Goal: Task Accomplishment & Management: Manage account settings

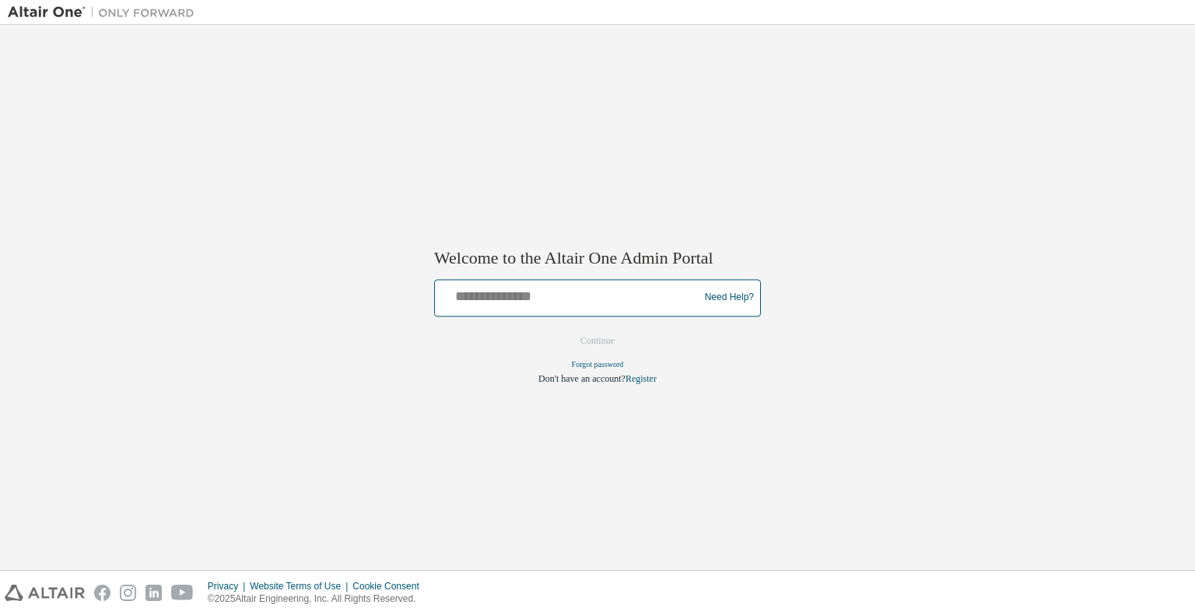
click at [488, 291] on input "text" at bounding box center [569, 294] width 256 height 23
type input "**********"
click at [609, 345] on button "Continue" at bounding box center [597, 340] width 67 height 23
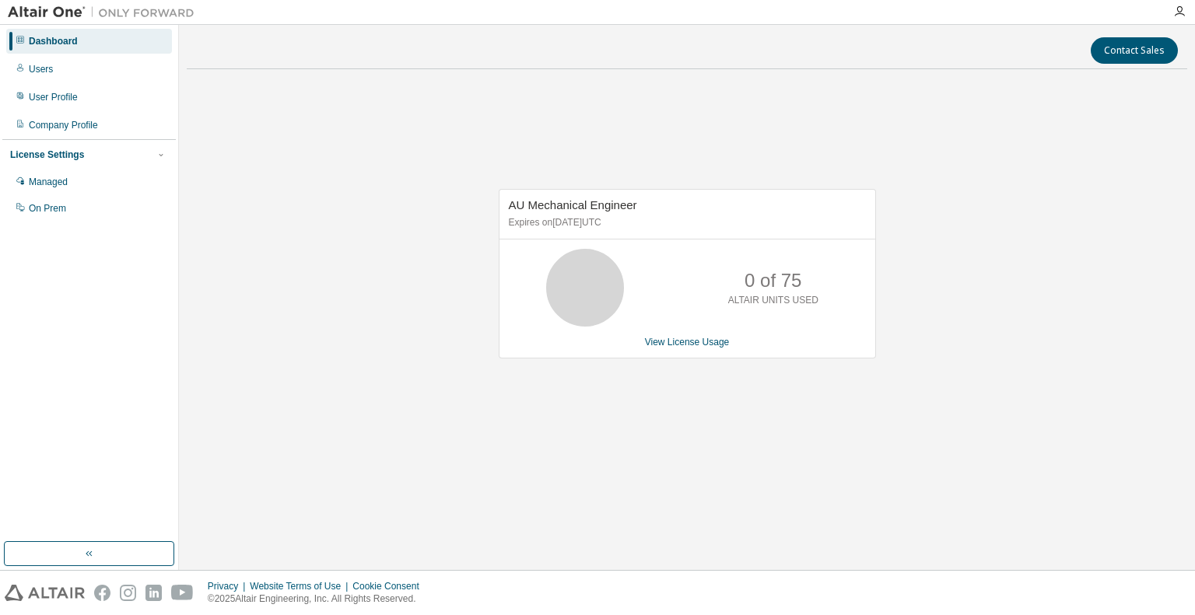
click at [71, 48] on div "Dashboard" at bounding box center [89, 41] width 166 height 25
click at [87, 161] on div "License Settings" at bounding box center [89, 155] width 158 height 14
click at [89, 132] on div "Company Profile" at bounding box center [89, 125] width 166 height 25
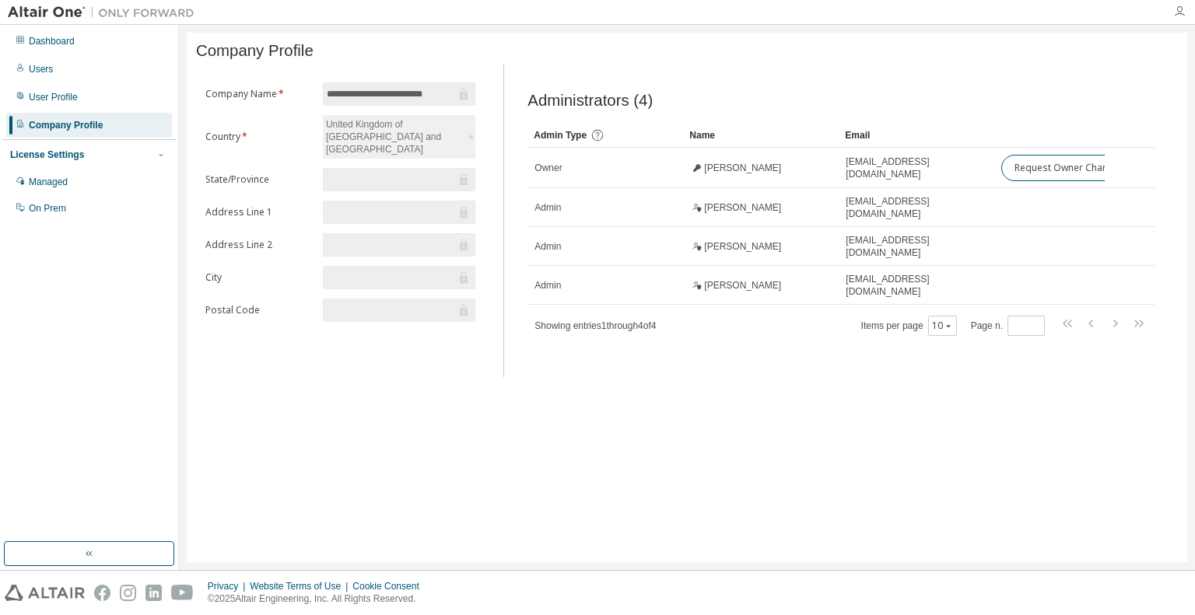
click at [1180, 10] on icon "button" at bounding box center [1179, 11] width 12 height 12
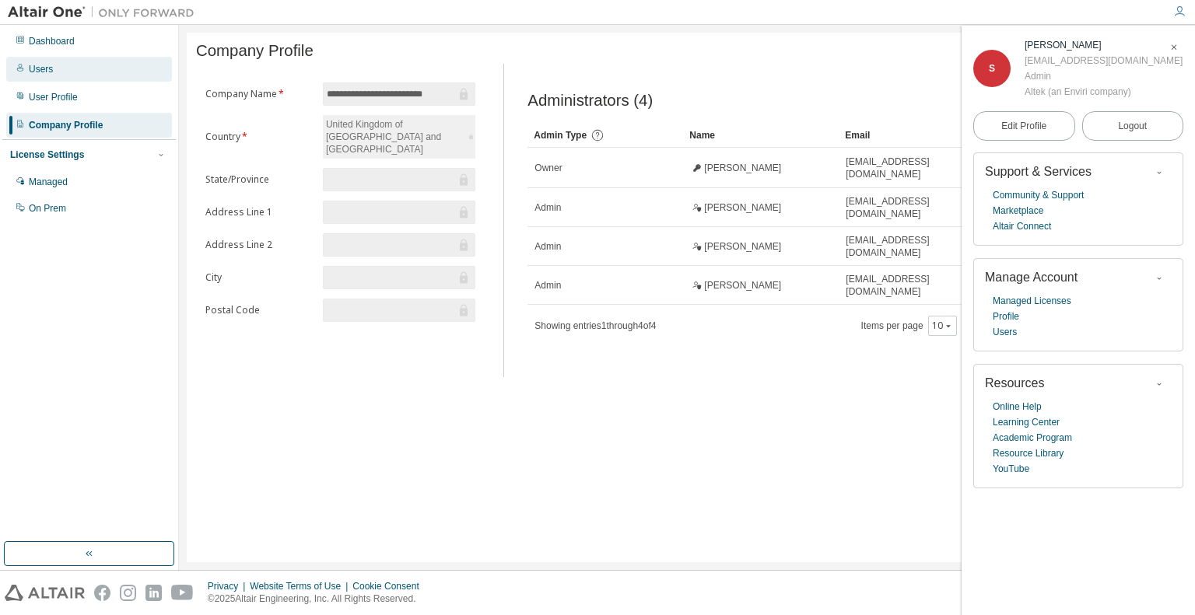
click at [44, 75] on div "Users" at bounding box center [89, 69] width 166 height 25
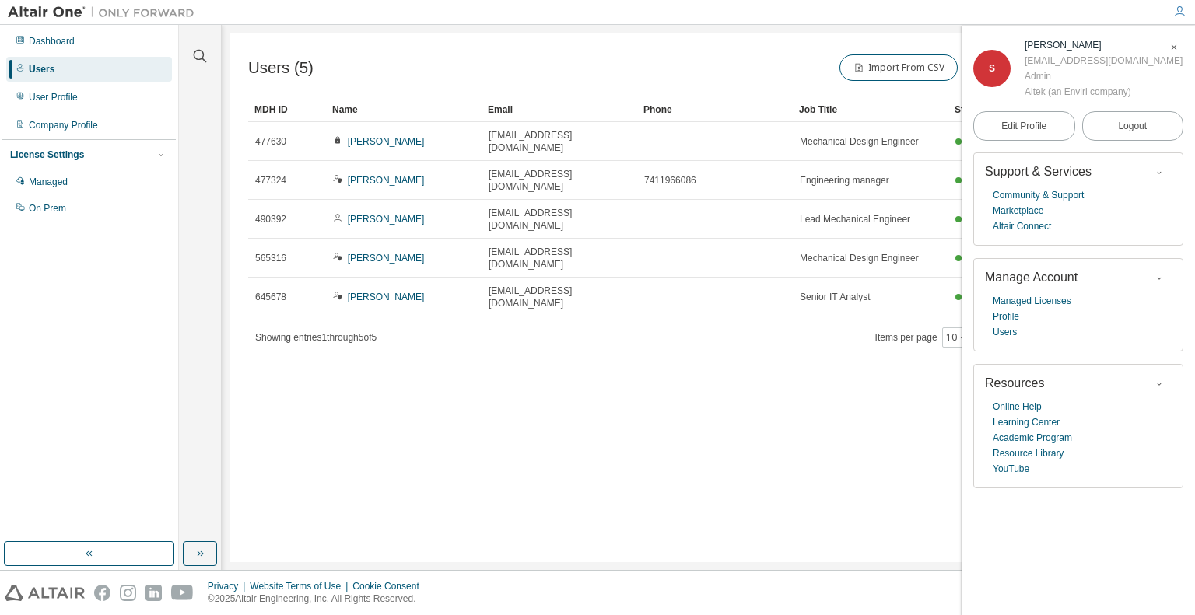
click at [1169, 52] on icon "button" at bounding box center [1173, 47] width 9 height 9
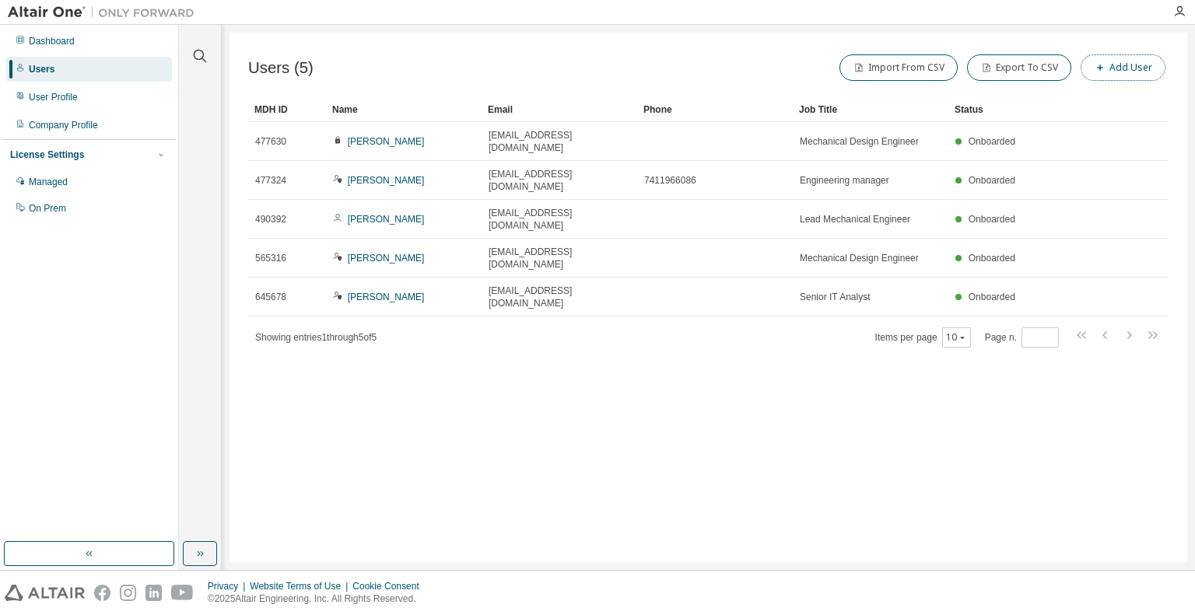
click at [1143, 72] on button "Add User" at bounding box center [1123, 67] width 85 height 26
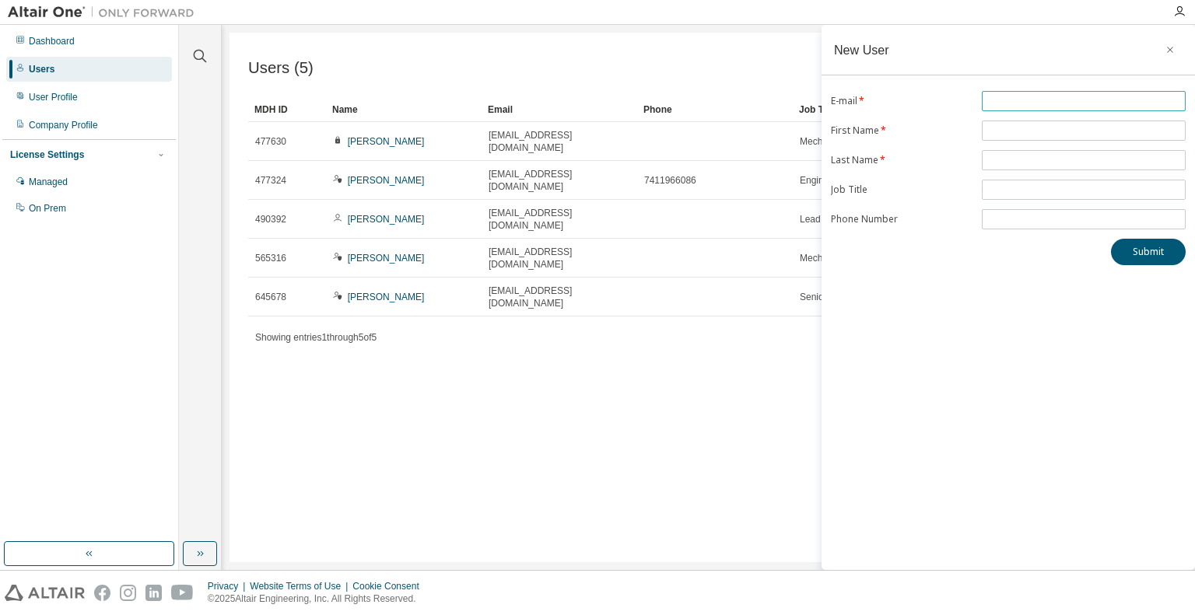
click at [1011, 100] on input "text" at bounding box center [1084, 101] width 196 height 12
type input "**********"
click at [1052, 121] on span at bounding box center [1084, 131] width 204 height 20
click at [1049, 135] on input "text" at bounding box center [1084, 130] width 196 height 12
type input "******"
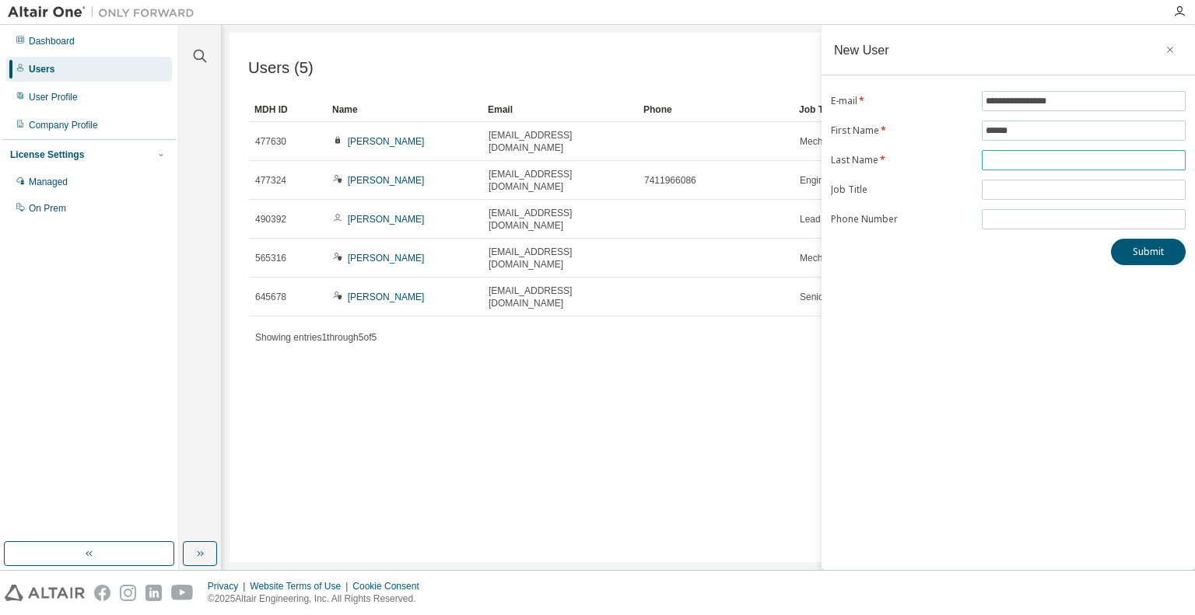
click at [1005, 163] on input "text" at bounding box center [1084, 160] width 196 height 12
type input "****"
click at [1012, 184] on input "text" at bounding box center [1084, 190] width 196 height 12
type input "**********"
click at [1147, 250] on button "Submit" at bounding box center [1148, 252] width 75 height 26
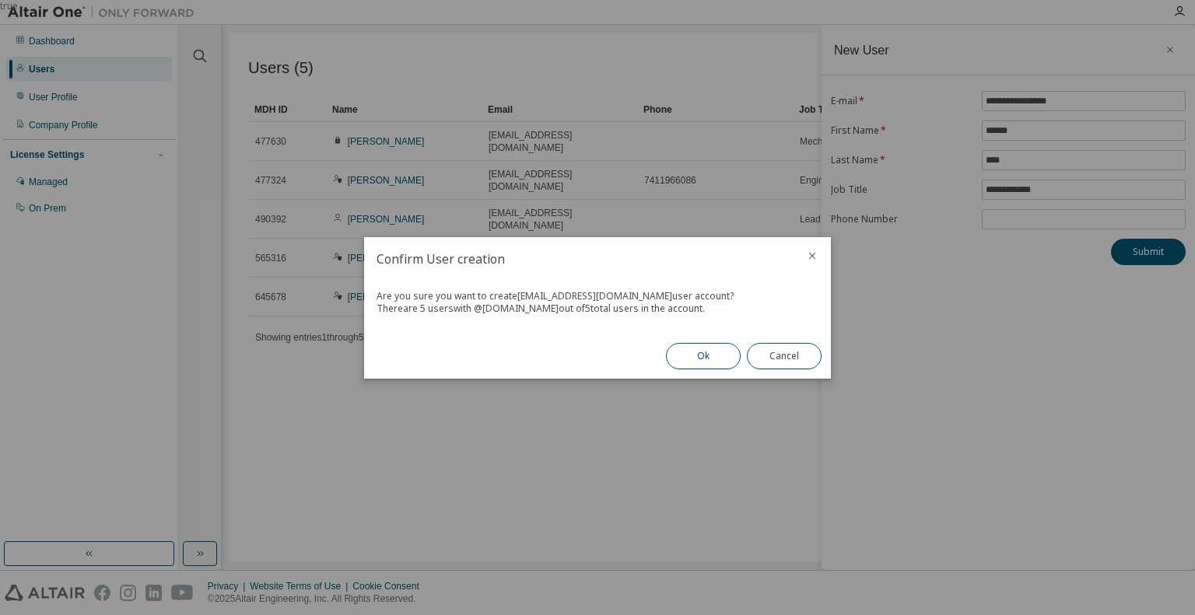
click at [709, 359] on button "Ok" at bounding box center [703, 356] width 75 height 26
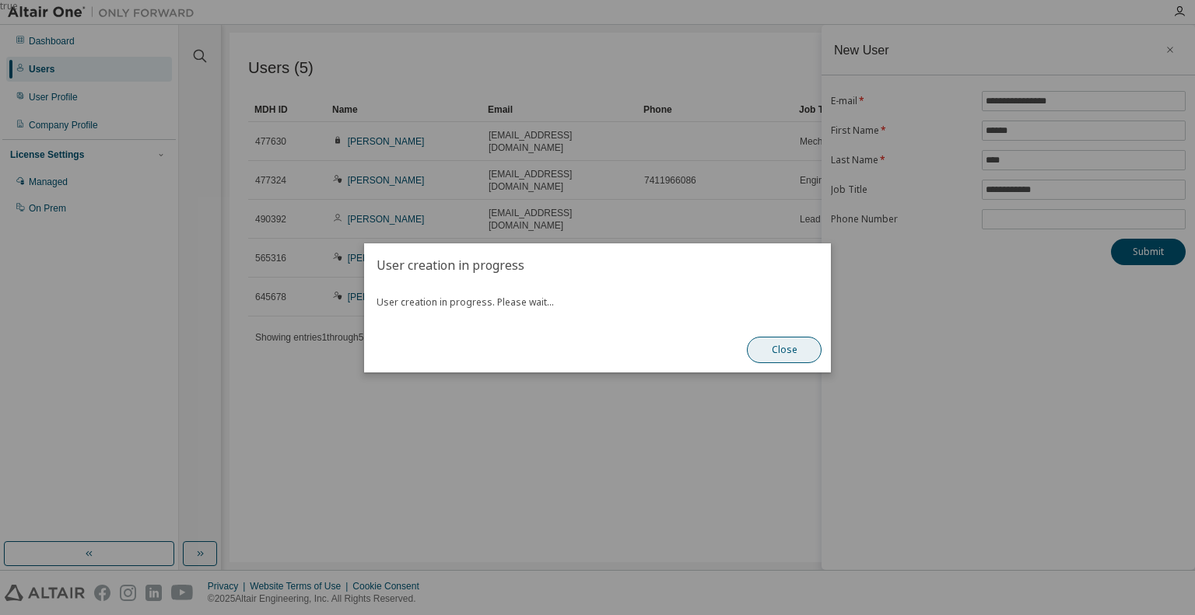
click at [764, 347] on button "Close" at bounding box center [784, 350] width 75 height 26
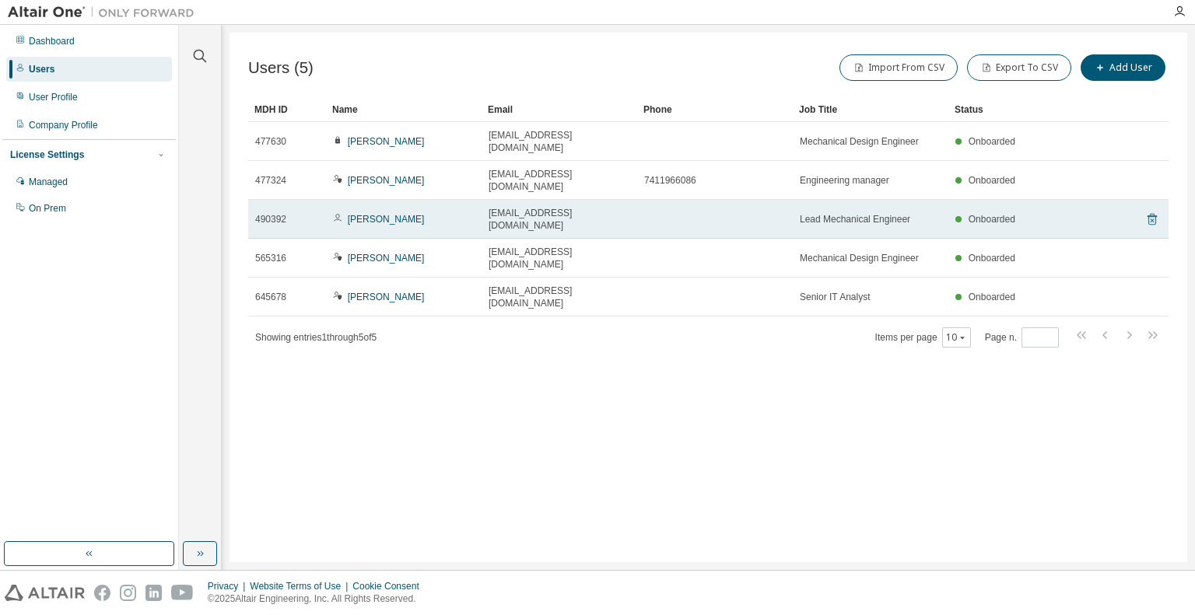
click at [1155, 214] on icon at bounding box center [1151, 220] width 9 height 12
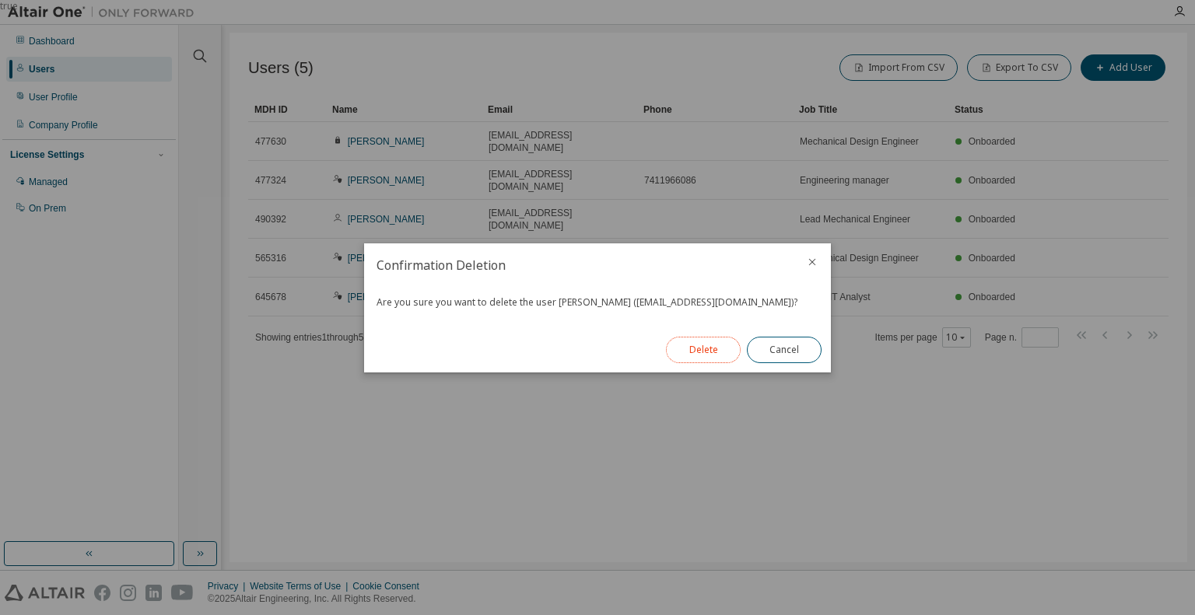
click at [719, 351] on button "Delete" at bounding box center [703, 350] width 75 height 26
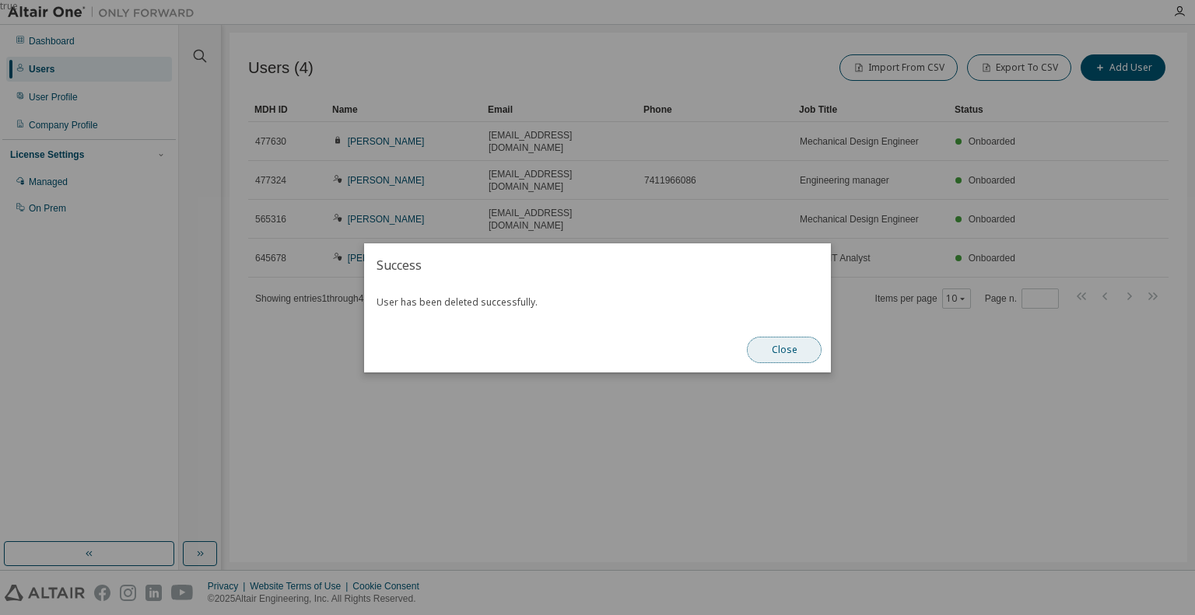
click at [753, 356] on button "Close" at bounding box center [784, 350] width 75 height 26
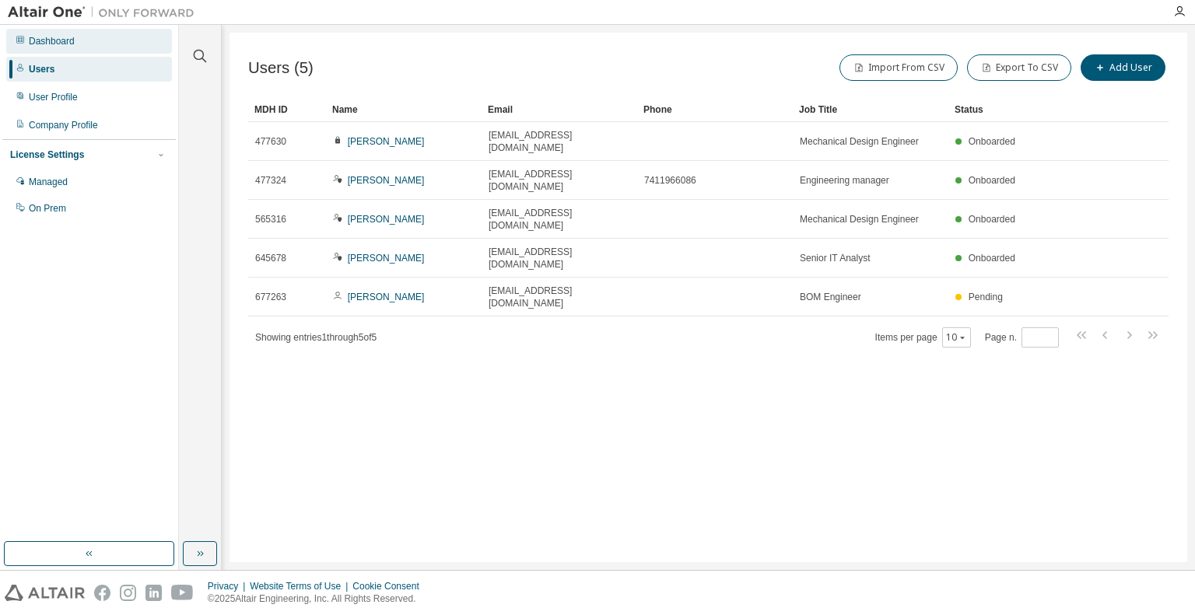
click at [78, 45] on div "Dashboard" at bounding box center [89, 41] width 166 height 25
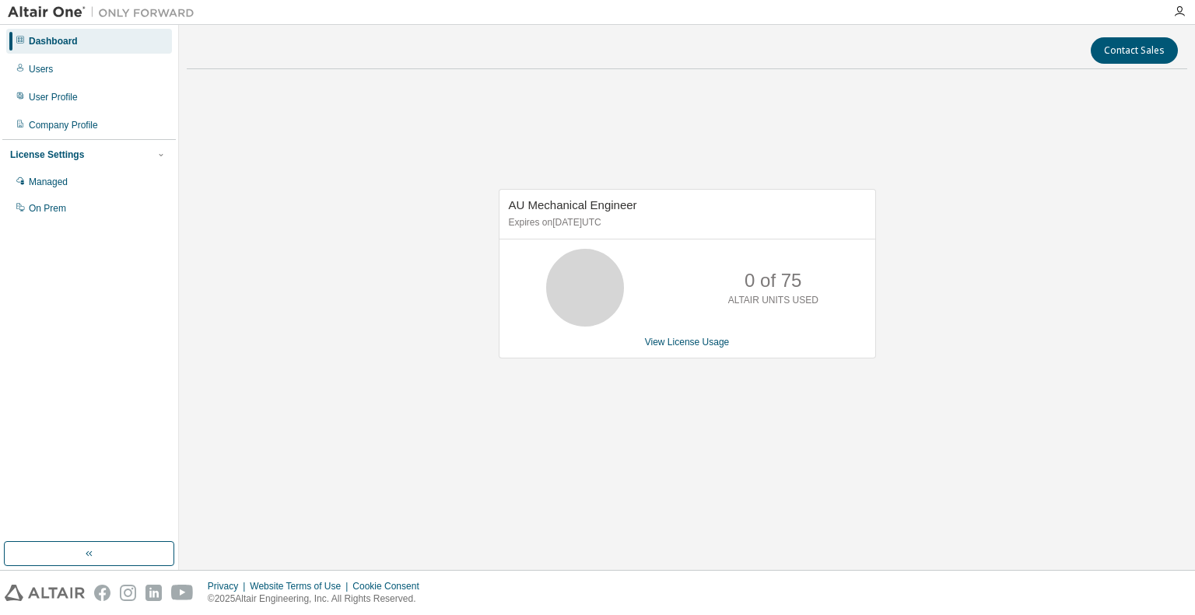
click at [30, 9] on img at bounding box center [105, 13] width 194 height 16
click at [124, 9] on img at bounding box center [105, 13] width 194 height 16
click at [44, 44] on div "Dashboard" at bounding box center [53, 41] width 49 height 12
click at [49, 156] on div "License Settings" at bounding box center [47, 155] width 74 height 12
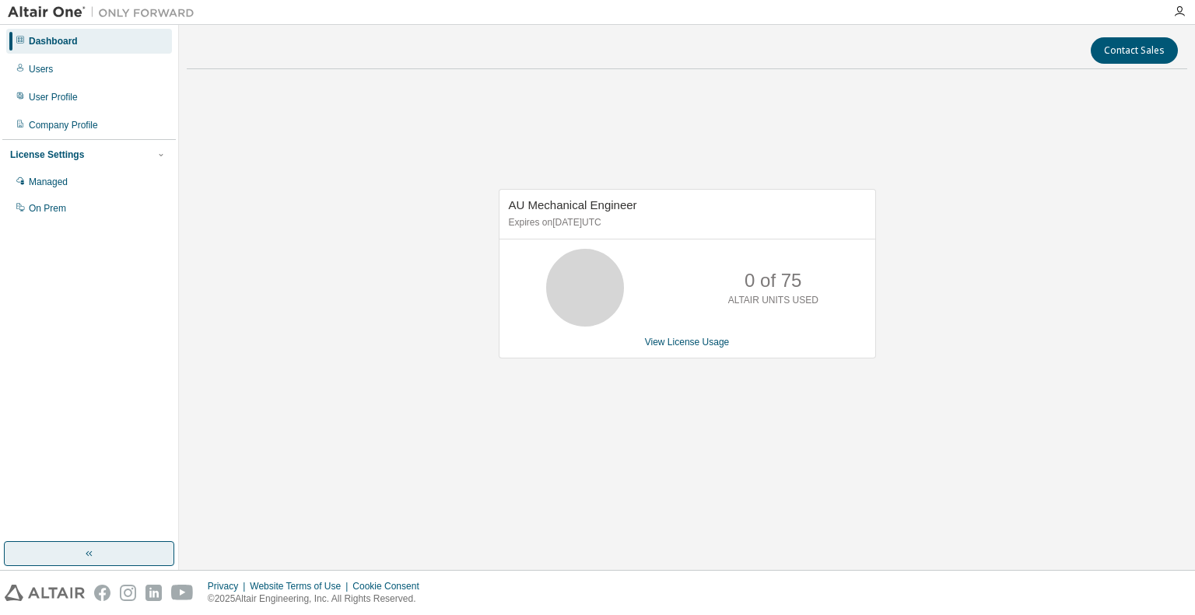
click at [89, 558] on icon "button" at bounding box center [89, 554] width 12 height 12
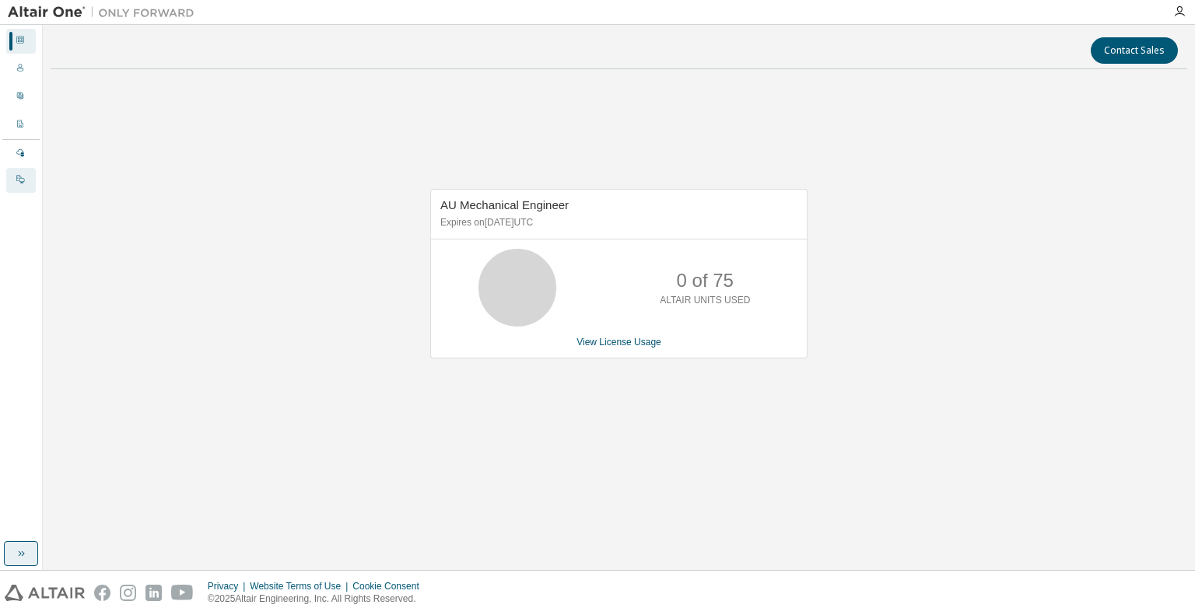
click at [19, 180] on icon at bounding box center [20, 178] width 9 height 9
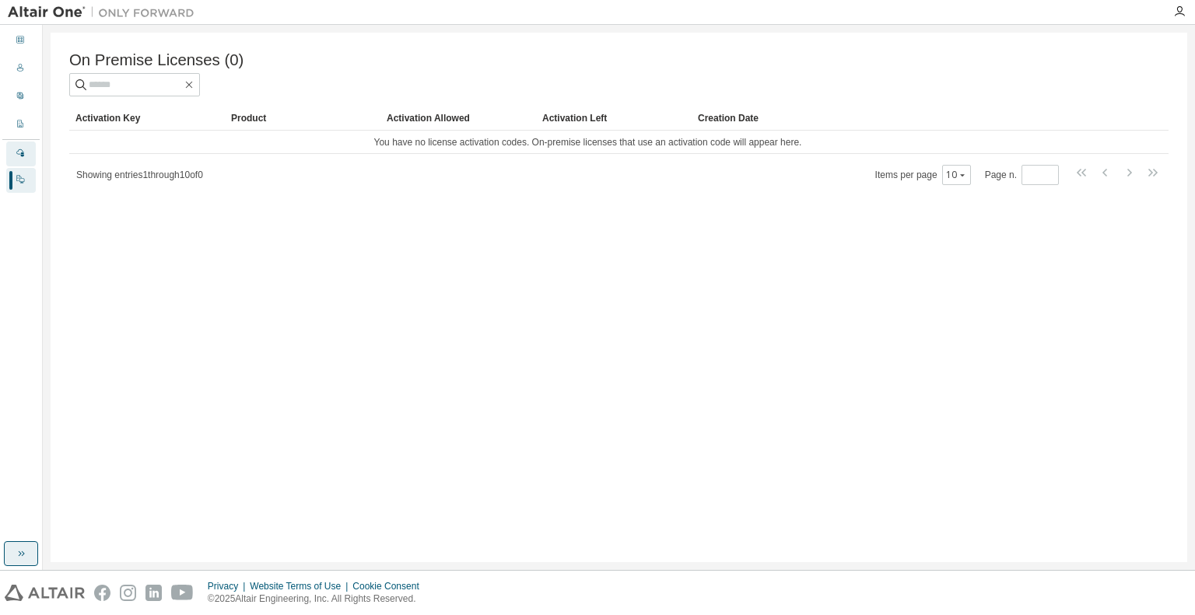
click at [21, 157] on icon at bounding box center [20, 153] width 8 height 8
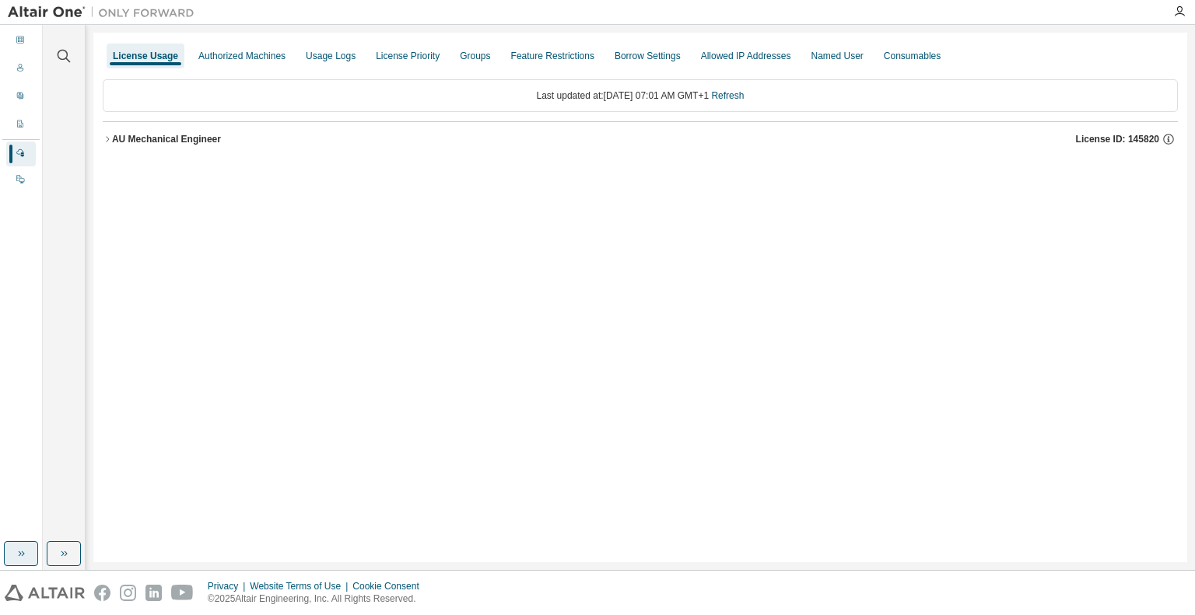
click at [115, 139] on div "AU Mechanical Engineer" at bounding box center [166, 139] width 109 height 12
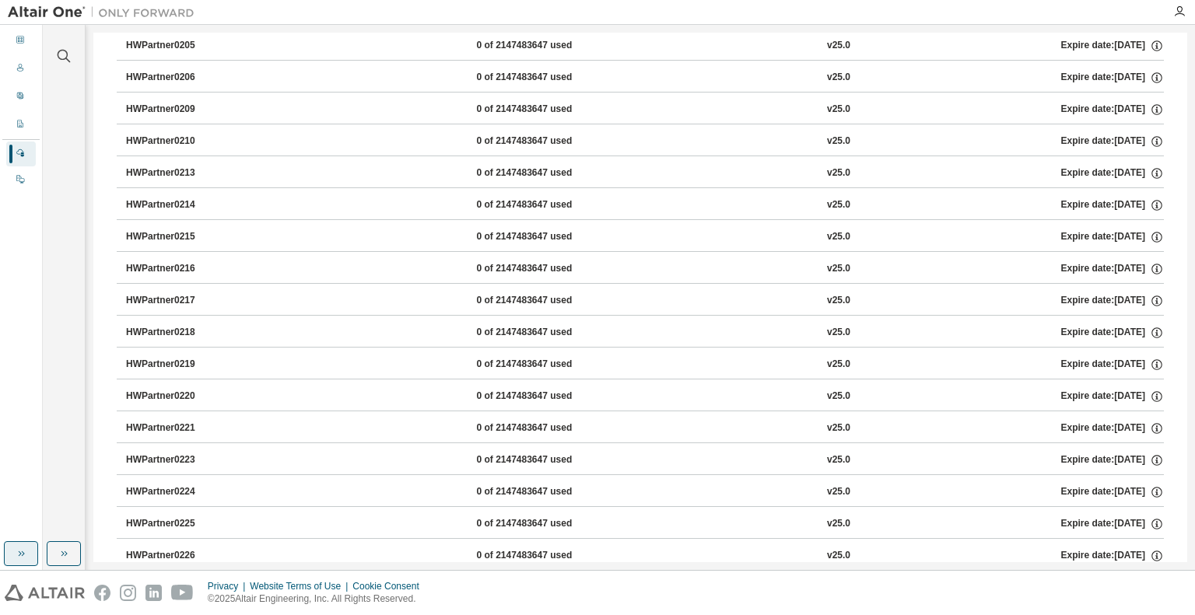
scroll to position [8850, 0]
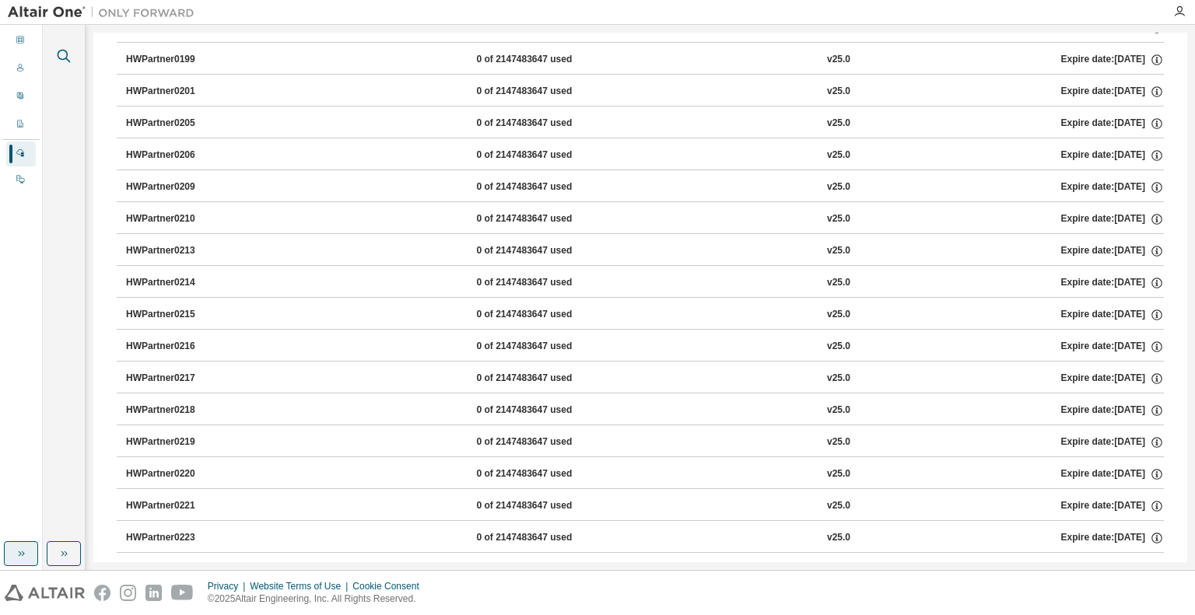
click at [61, 55] on icon "button" at bounding box center [63, 56] width 19 height 19
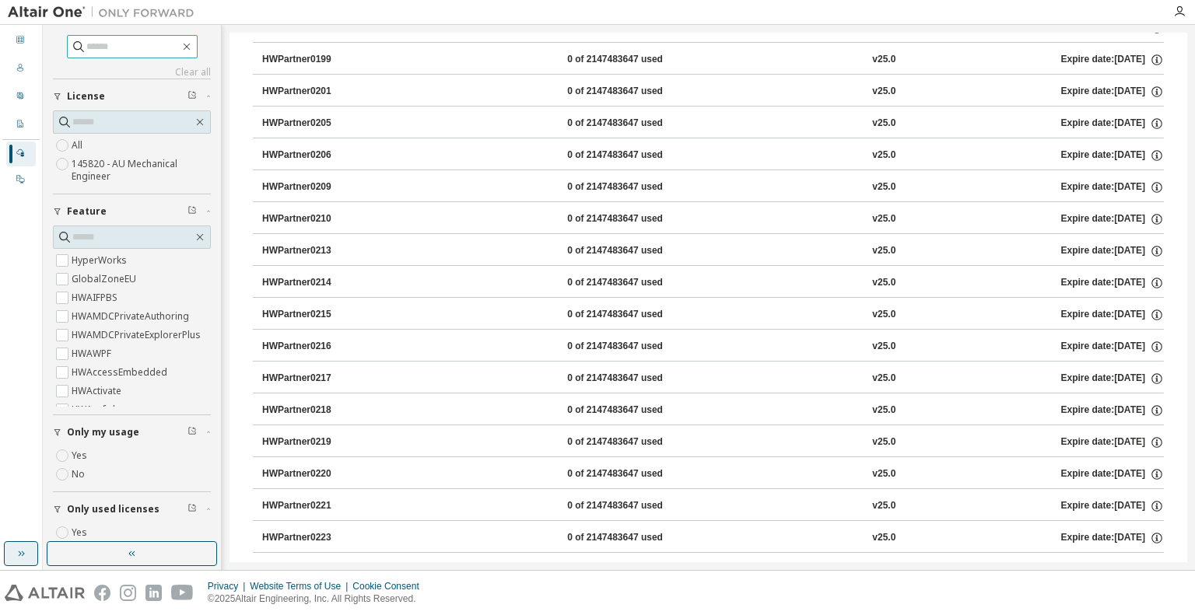
click at [91, 51] on input "text" at bounding box center [132, 47] width 93 height 16
type input "**********"
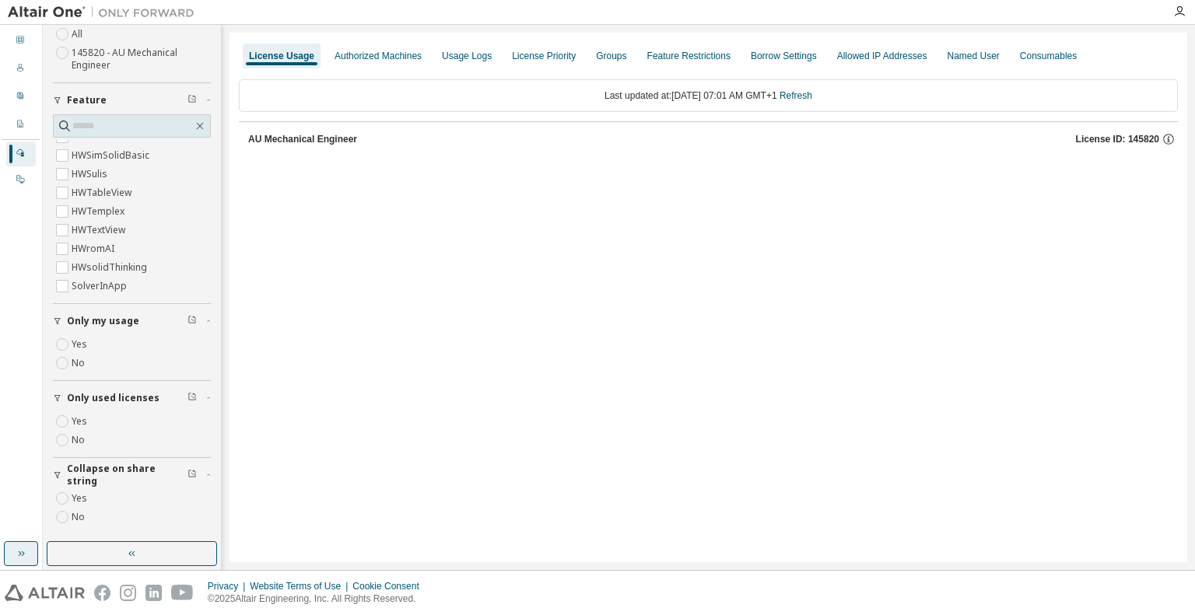
scroll to position [0, 0]
